Goal: Information Seeking & Learning: Learn about a topic

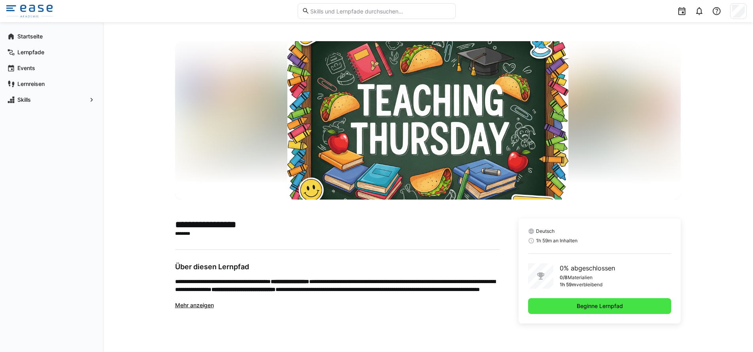
click at [593, 307] on span "Beginne Lernpfad" at bounding box center [600, 306] width 49 height 8
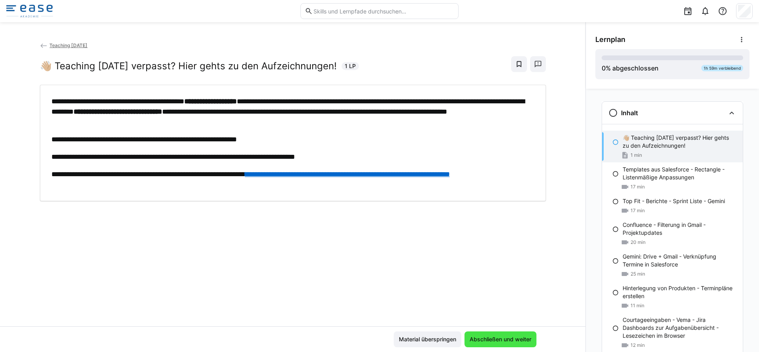
click at [489, 339] on span "Abschließen und weiter" at bounding box center [501, 339] width 64 height 8
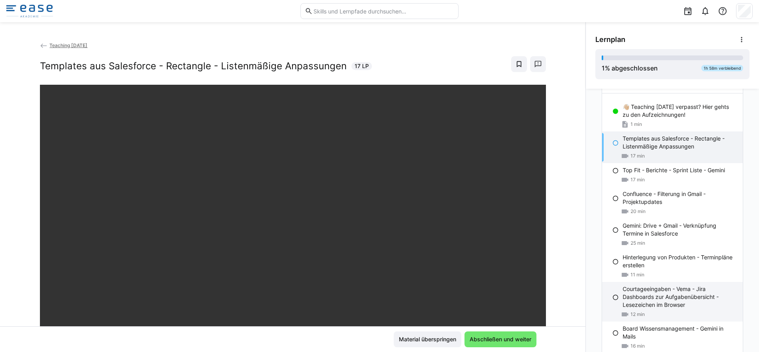
scroll to position [63, 0]
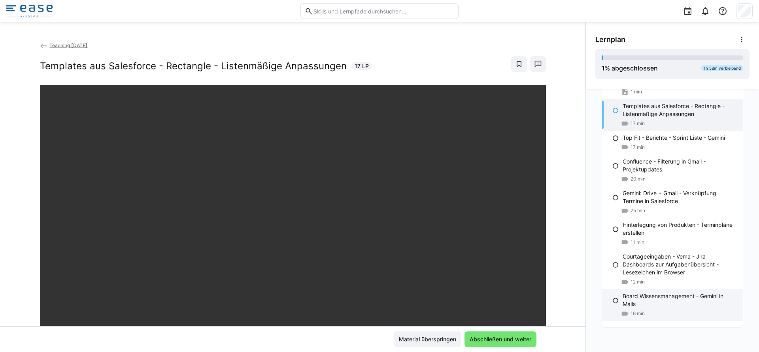
click at [637, 304] on p "Board Wissensmanagement - Gemini in Mails" at bounding box center [680, 300] width 114 height 16
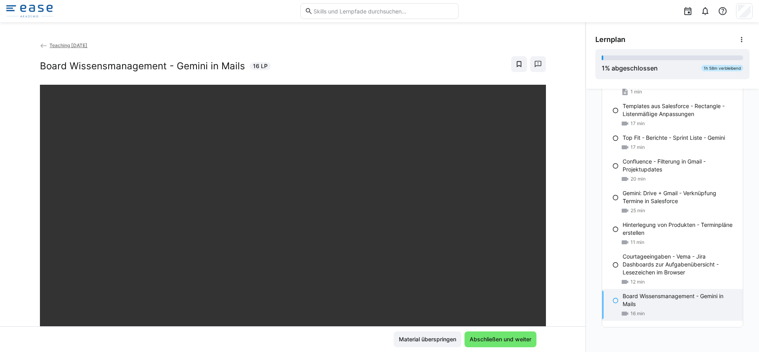
drag, startPoint x: 639, startPoint y: 310, endPoint x: 613, endPoint y: 313, distance: 25.5
click at [639, 309] on div "16 min" at bounding box center [633, 313] width 24 height 8
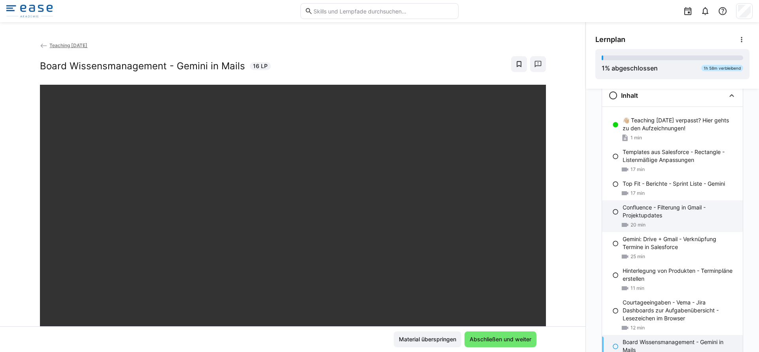
scroll to position [0, 0]
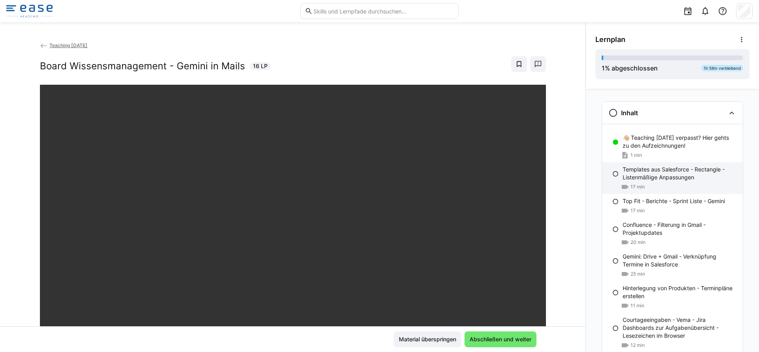
click at [645, 173] on p "Templates aus Salesforce - Rectangle - Listenmäßige Anpassungen" at bounding box center [680, 173] width 114 height 16
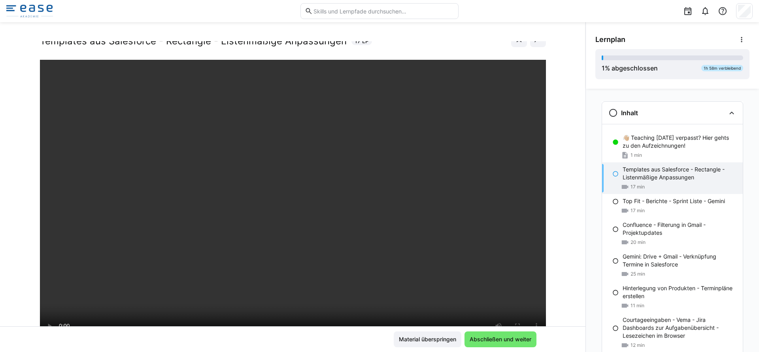
scroll to position [50, 0]
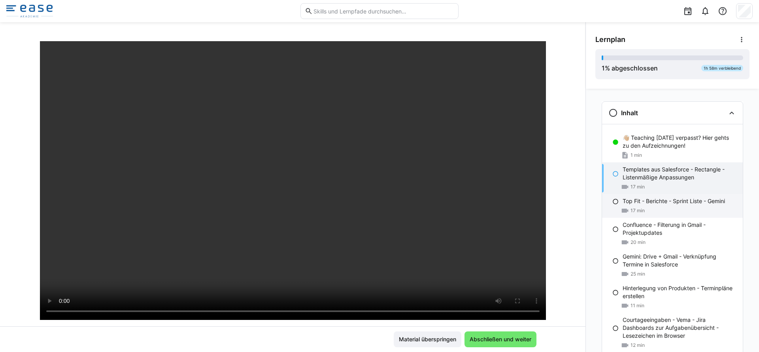
click at [631, 208] on span "17 min" at bounding box center [638, 210] width 14 height 6
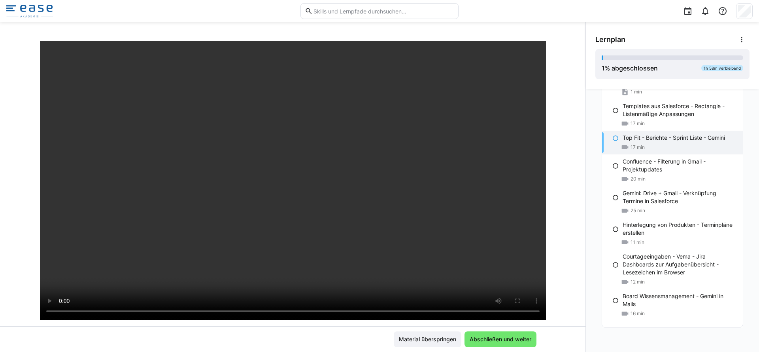
scroll to position [0, 0]
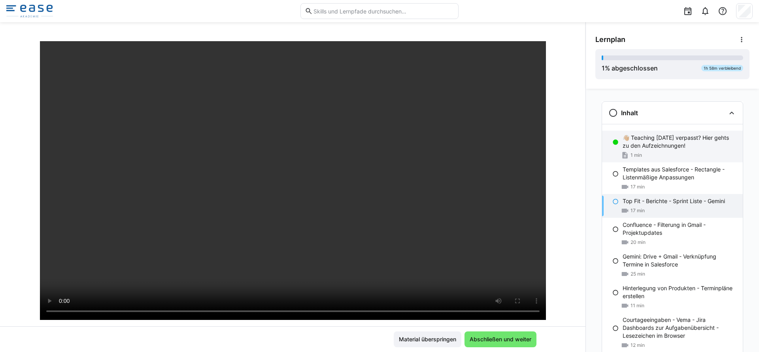
click at [651, 147] on p "👋🏼 Teaching [DATE] verpasst? Hier gehts zu den Aufzeichnungen!" at bounding box center [680, 142] width 114 height 16
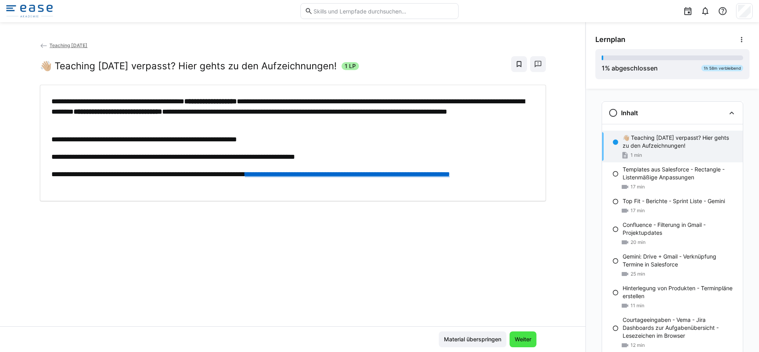
click at [524, 340] on span "Weiter" at bounding box center [523, 339] width 19 height 8
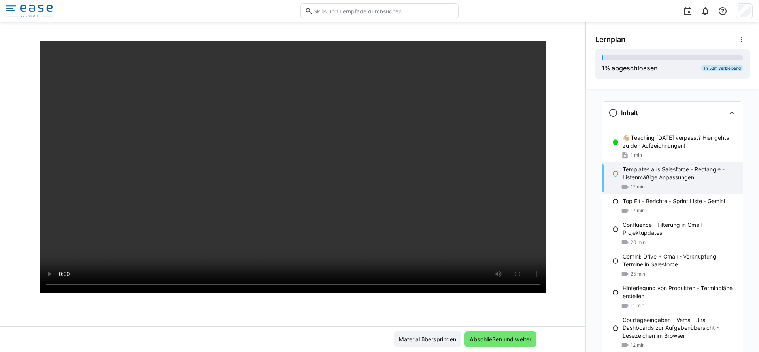
scroll to position [47, 0]
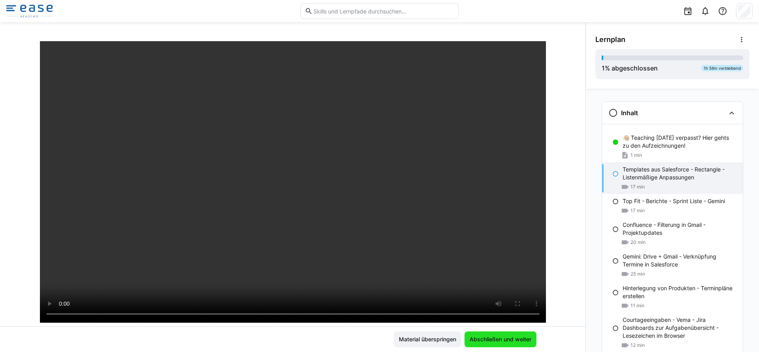
click at [501, 343] on span "Abschließen und weiter" at bounding box center [501, 339] width 72 height 16
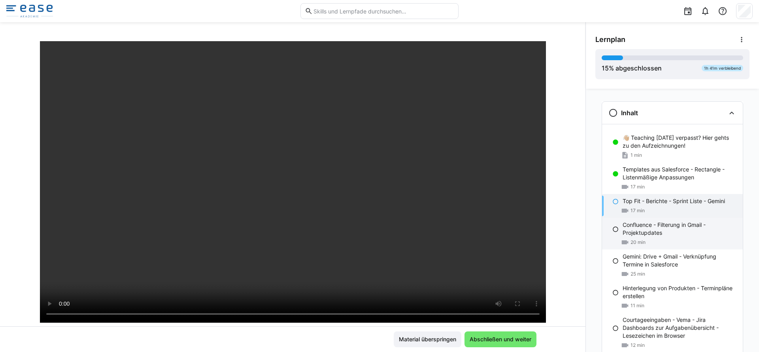
scroll to position [14, 0]
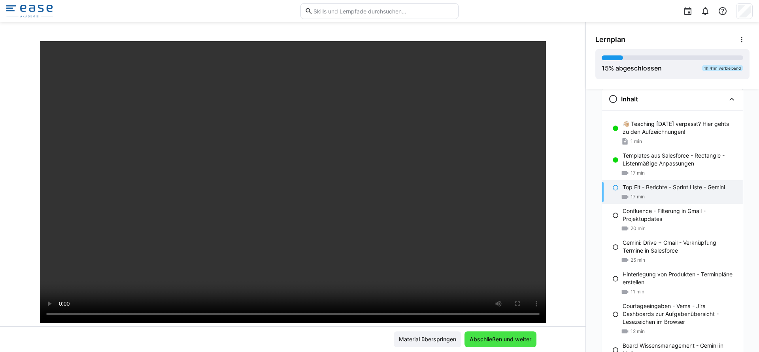
click at [509, 343] on span "Abschließen und weiter" at bounding box center [501, 339] width 72 height 16
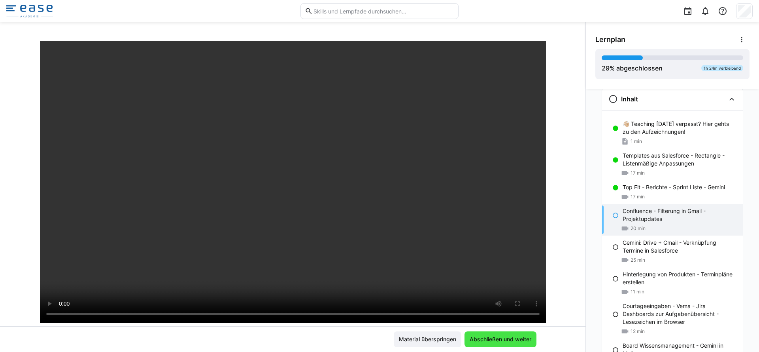
click at [503, 335] on span "Abschließen und weiter" at bounding box center [501, 339] width 64 height 8
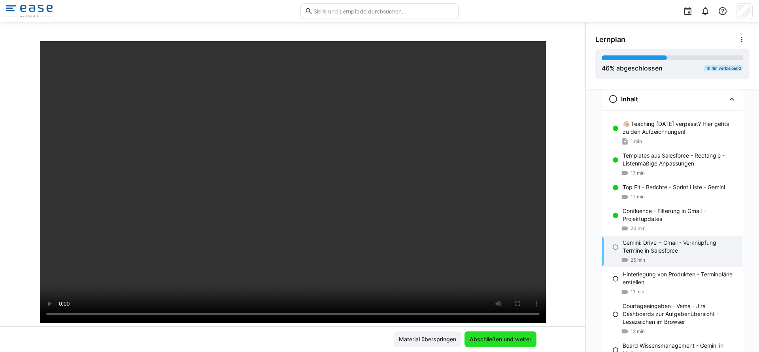
click at [476, 331] on span "Abschließen und weiter" at bounding box center [501, 339] width 72 height 16
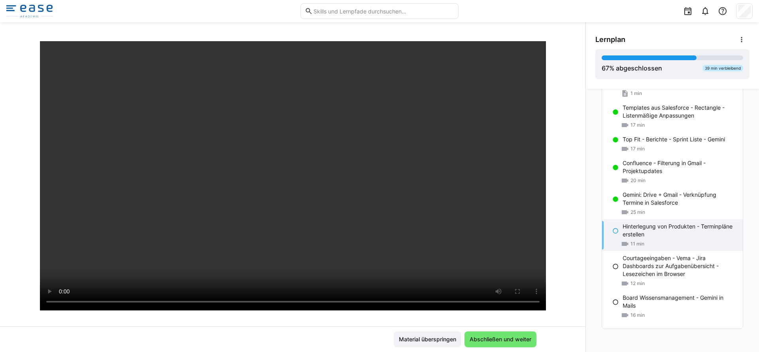
scroll to position [63, 0]
click at [505, 343] on span "Abschließen und weiter" at bounding box center [501, 339] width 72 height 16
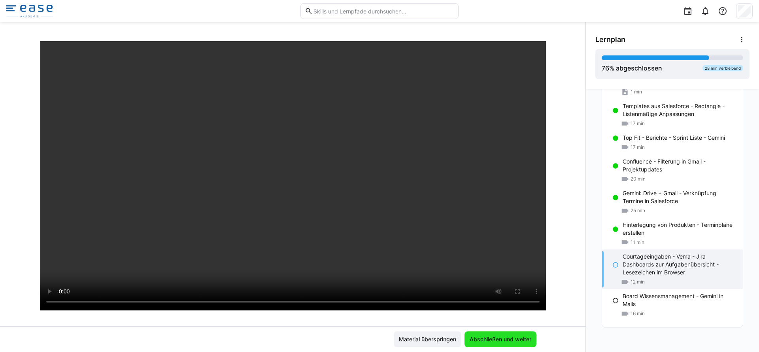
click at [478, 339] on span "Abschließen und weiter" at bounding box center [501, 339] width 64 height 8
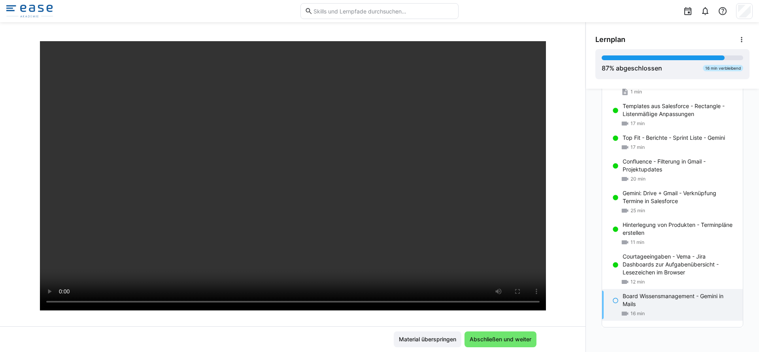
click at [642, 300] on p "Board Wissensmanagement - Gemini in Mails" at bounding box center [680, 300] width 114 height 16
click at [487, 344] on span "Abschließen und weiter" at bounding box center [501, 339] width 72 height 16
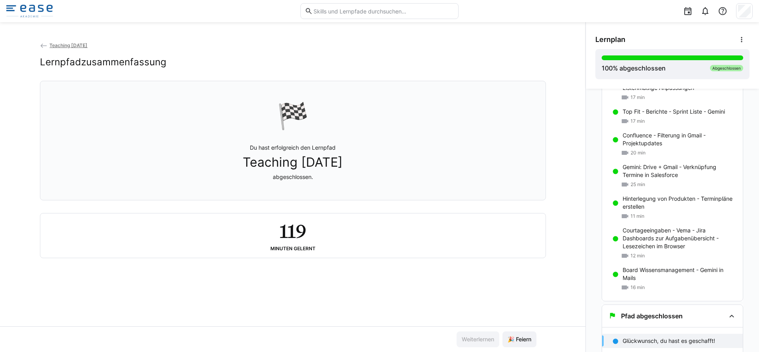
scroll to position [90, 0]
click at [518, 335] on span "🎉 Feiern" at bounding box center [520, 339] width 26 height 8
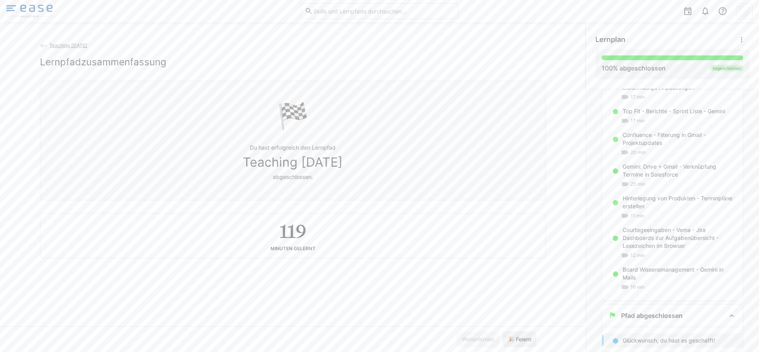
click at [518, 335] on span "🎉 Feiern" at bounding box center [520, 339] width 26 height 8
click at [520, 334] on span "🎉 Feiern" at bounding box center [520, 339] width 34 height 16
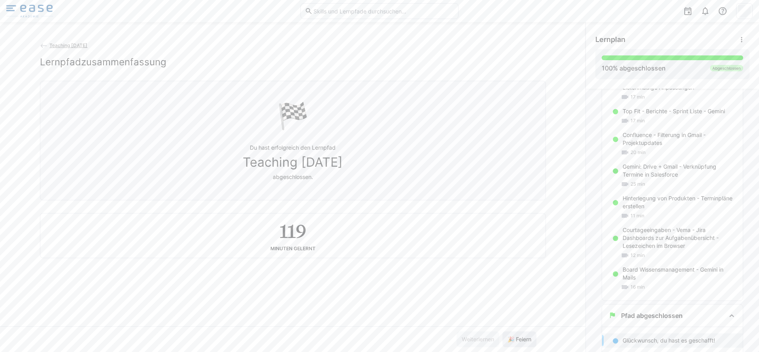
click at [520, 334] on span "🎉 Feiern" at bounding box center [520, 339] width 34 height 16
click at [519, 334] on span "🎉 Feiern" at bounding box center [520, 339] width 34 height 16
click at [518, 334] on span "🎉 Feiern" at bounding box center [520, 339] width 34 height 16
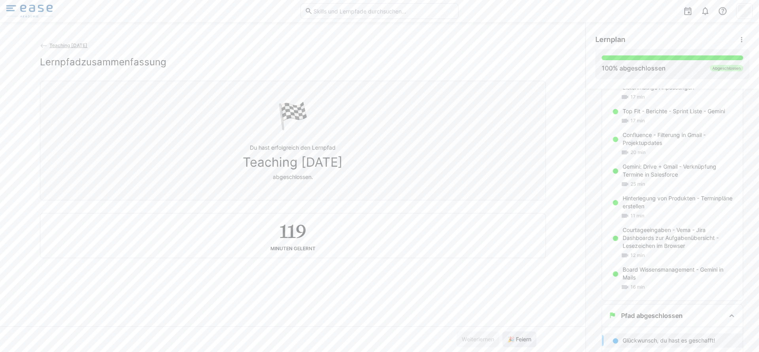
click at [518, 334] on span "🎉 Feiern" at bounding box center [520, 339] width 34 height 16
click at [519, 333] on span "🎉 Feiern" at bounding box center [520, 339] width 34 height 16
click at [518, 333] on span "🎉 Feiern" at bounding box center [520, 339] width 34 height 16
click at [517, 332] on span "🎉 Feiern" at bounding box center [520, 339] width 34 height 16
click at [515, 331] on span "🎉 Feiern" at bounding box center [520, 339] width 34 height 16
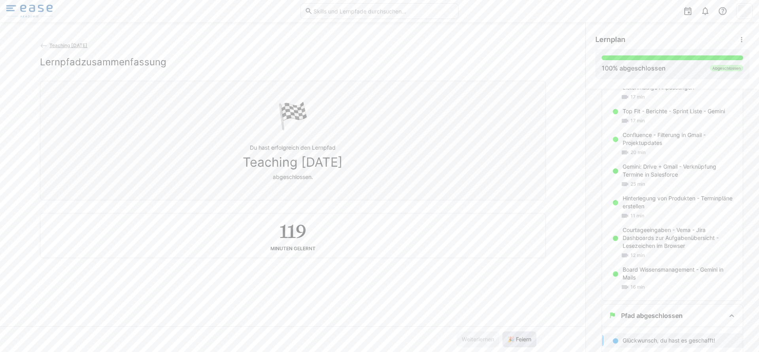
click at [514, 331] on span "🎉 Feiern" at bounding box center [520, 339] width 34 height 16
click at [514, 330] on div "Weiterlernen 🎉 Feiern" at bounding box center [293, 339] width 586 height 26
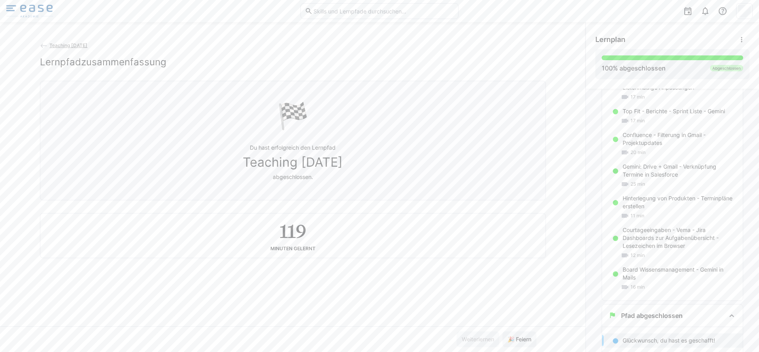
click at [514, 330] on div "Weiterlernen 🎉 Feiern" at bounding box center [293, 339] width 586 height 26
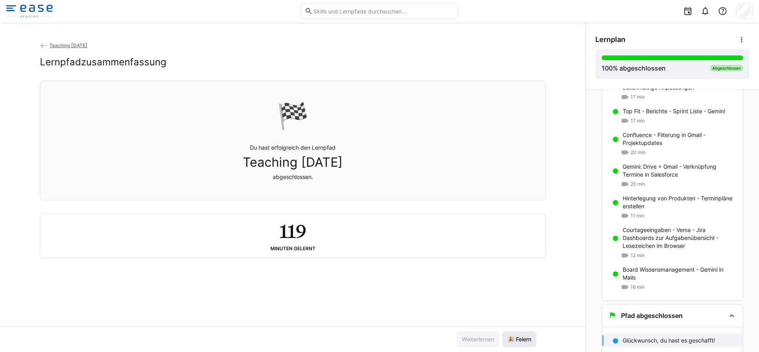
drag, startPoint x: 524, startPoint y: 338, endPoint x: 529, endPoint y: 338, distance: 4.3
click at [529, 337] on span "🎉 Feiern" at bounding box center [520, 339] width 26 height 8
click at [528, 338] on span "🎉 Feiern" at bounding box center [520, 339] width 26 height 8
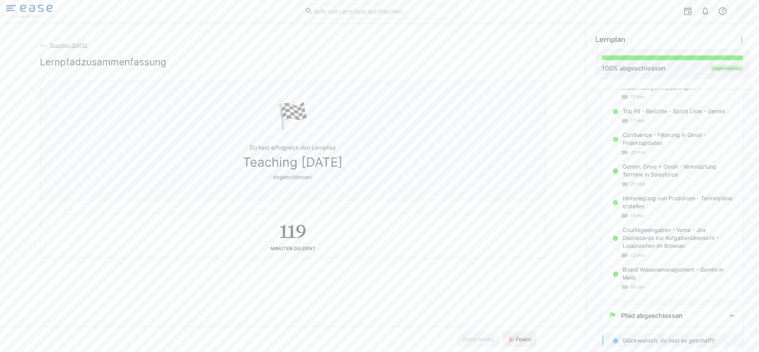
click at [527, 339] on span "🎉 Feiern" at bounding box center [520, 339] width 26 height 8
click at [526, 339] on span "🎉 Feiern" at bounding box center [520, 339] width 26 height 8
click at [525, 339] on span "🎉 Feiern" at bounding box center [520, 339] width 26 height 8
click at [526, 339] on span "🎉 Feiern" at bounding box center [520, 339] width 26 height 8
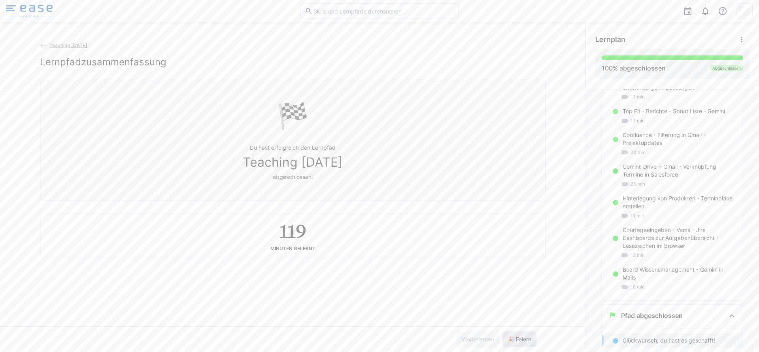
click at [526, 340] on span "🎉 Feiern" at bounding box center [520, 339] width 26 height 8
click at [527, 340] on span "🎉 Feiern" at bounding box center [520, 339] width 26 height 8
click at [528, 340] on span "🎉 Feiern" at bounding box center [520, 339] width 26 height 8
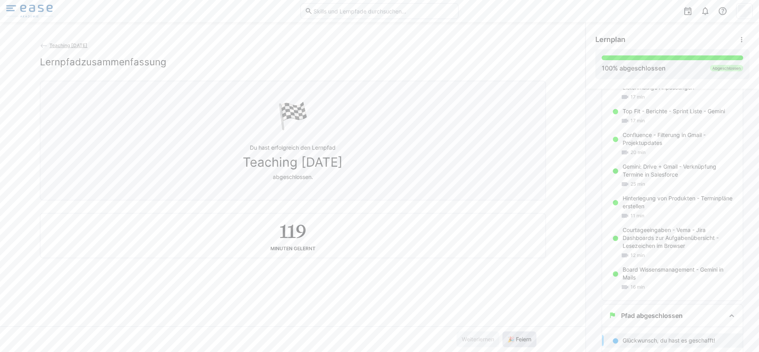
click at [527, 340] on span "🎉 Feiern" at bounding box center [520, 339] width 26 height 8
click at [528, 340] on span "🎉 Feiern" at bounding box center [520, 339] width 26 height 8
click at [527, 340] on span "🎉 Feiern" at bounding box center [520, 339] width 26 height 8
click at [529, 340] on span "🎉 Feiern" at bounding box center [520, 339] width 26 height 8
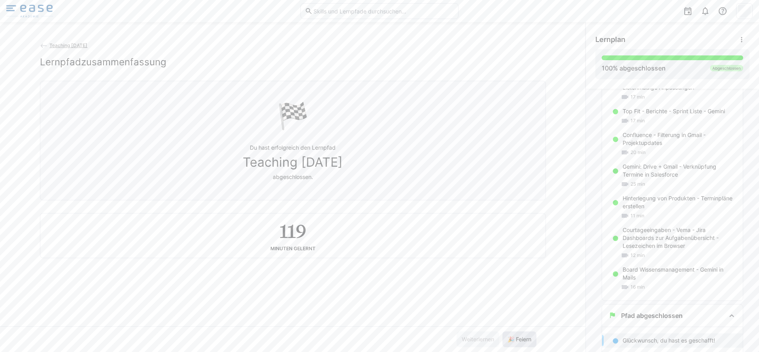
click at [530, 340] on span "🎉 Feiern" at bounding box center [520, 339] width 26 height 8
click at [529, 340] on span "🎉 Feiern" at bounding box center [520, 339] width 26 height 8
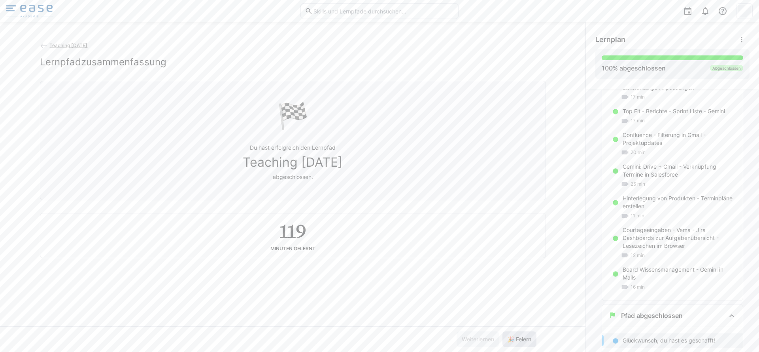
click at [529, 340] on span "🎉 Feiern" at bounding box center [520, 339] width 26 height 8
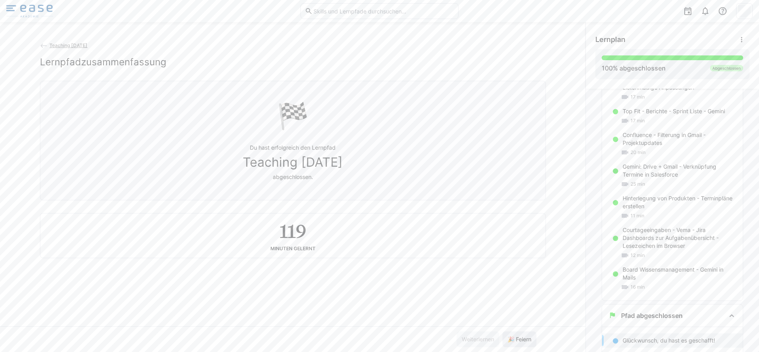
click at [530, 340] on span "🎉 Feiern" at bounding box center [520, 339] width 26 height 8
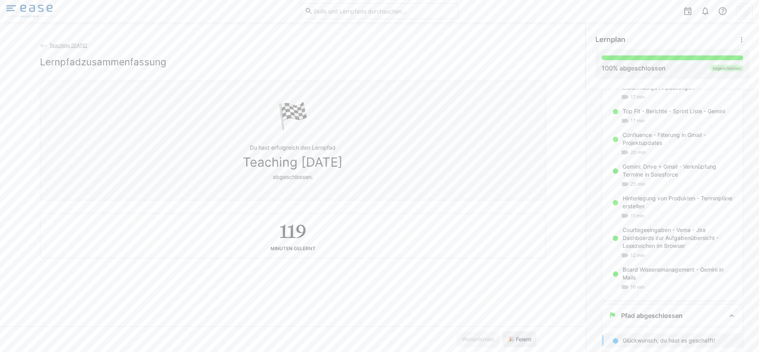
click at [530, 340] on span "🎉 Feiern" at bounding box center [520, 339] width 26 height 8
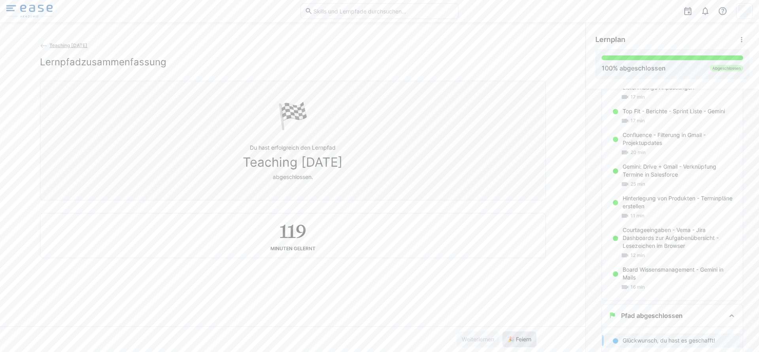
click at [530, 340] on span "🎉 Feiern" at bounding box center [520, 339] width 26 height 8
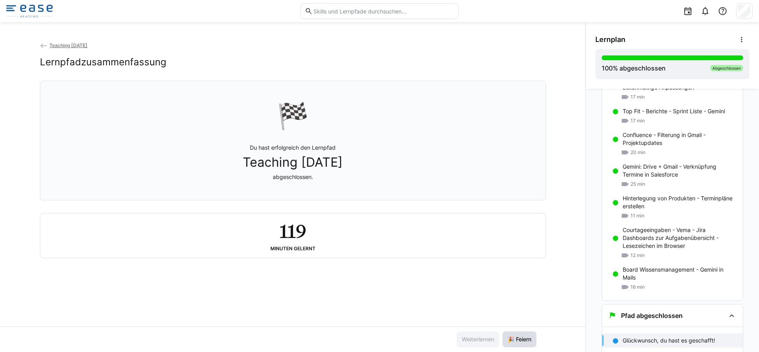
click at [522, 346] on span "🎉 Feiern" at bounding box center [520, 339] width 34 height 16
click at [522, 345] on span "🎉 Feiern" at bounding box center [520, 339] width 34 height 16
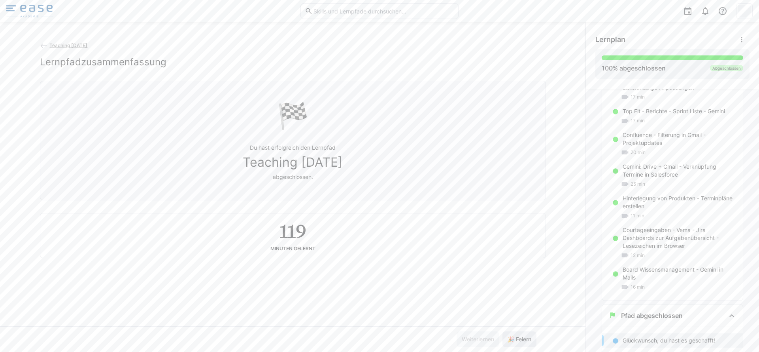
click at [522, 345] on span "🎉 Feiern" at bounding box center [520, 339] width 34 height 16
click at [523, 345] on span "🎉 Feiern" at bounding box center [520, 339] width 34 height 16
